Goal: Check status: Check status

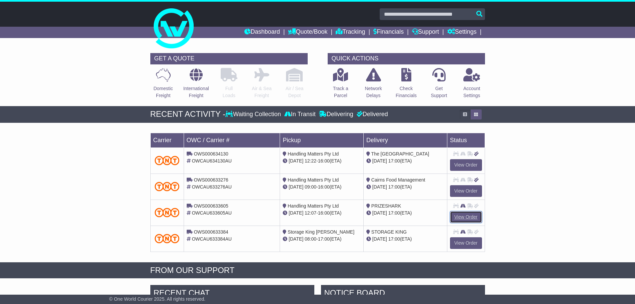
click at [461, 217] on link "View Order" at bounding box center [466, 217] width 32 height 12
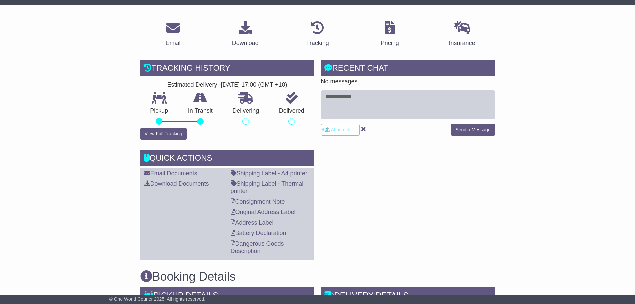
scroll to position [100, 0]
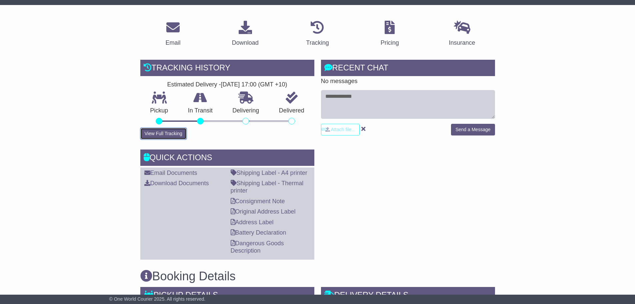
click at [163, 132] on button "View Full Tracking" at bounding box center [163, 134] width 46 height 12
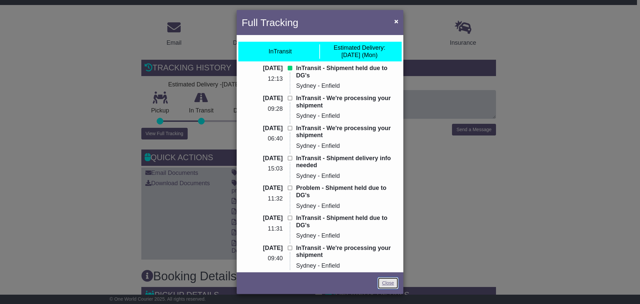
click at [388, 281] on link "Close" at bounding box center [388, 283] width 21 height 12
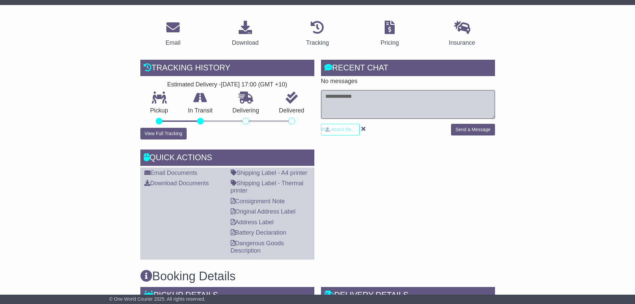
click at [405, 99] on textarea at bounding box center [408, 104] width 174 height 29
type textarea "**********"
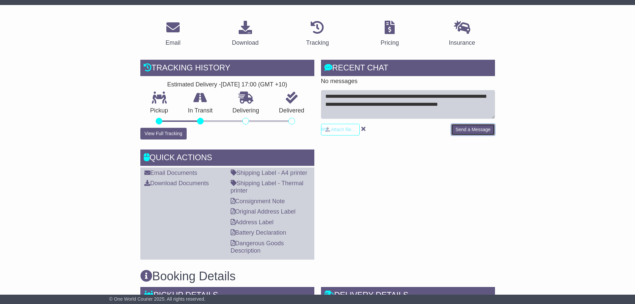
click at [474, 128] on button "Send a Message" at bounding box center [473, 130] width 44 height 12
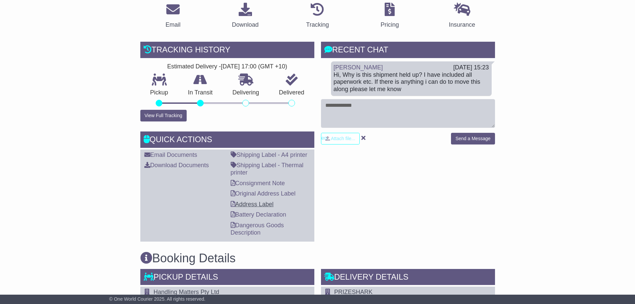
scroll to position [133, 0]
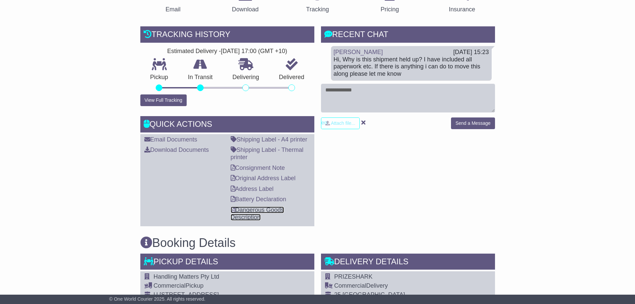
click at [236, 211] on link "Dangerous Goods Description" at bounding box center [257, 213] width 53 height 14
click at [258, 211] on link "Dangerous Goods Description" at bounding box center [257, 213] width 53 height 14
click at [257, 196] on link "Battery Declaration" at bounding box center [259, 199] width 56 height 7
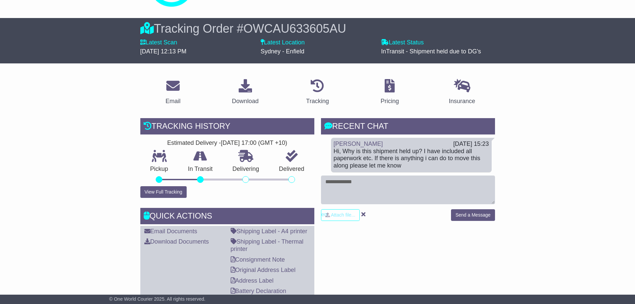
scroll to position [0, 0]
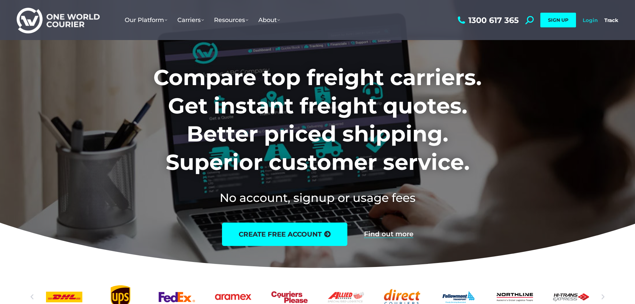
click at [595, 19] on link "Login" at bounding box center [590, 20] width 15 height 6
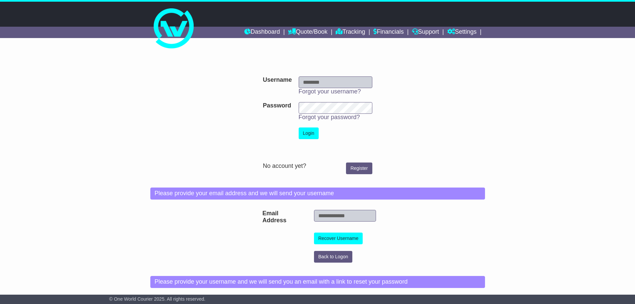
type input "**********"
click at [315, 136] on button "Login" at bounding box center [309, 133] width 20 height 12
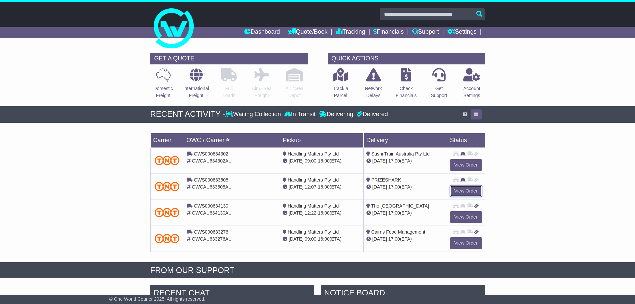
click at [474, 191] on link "View Order" at bounding box center [466, 191] width 32 height 12
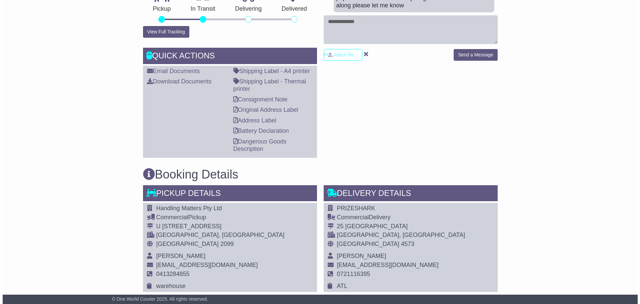
scroll to position [100, 0]
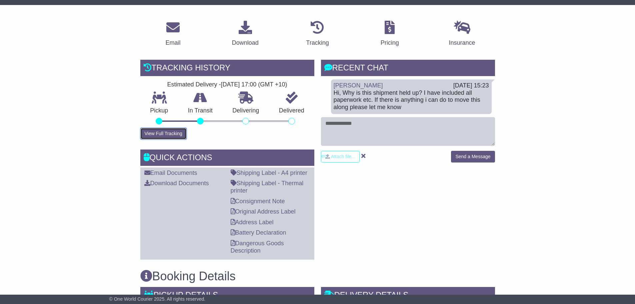
click at [173, 136] on button "View Full Tracking" at bounding box center [163, 134] width 46 height 12
